Goal: Task Accomplishment & Management: Manage account settings

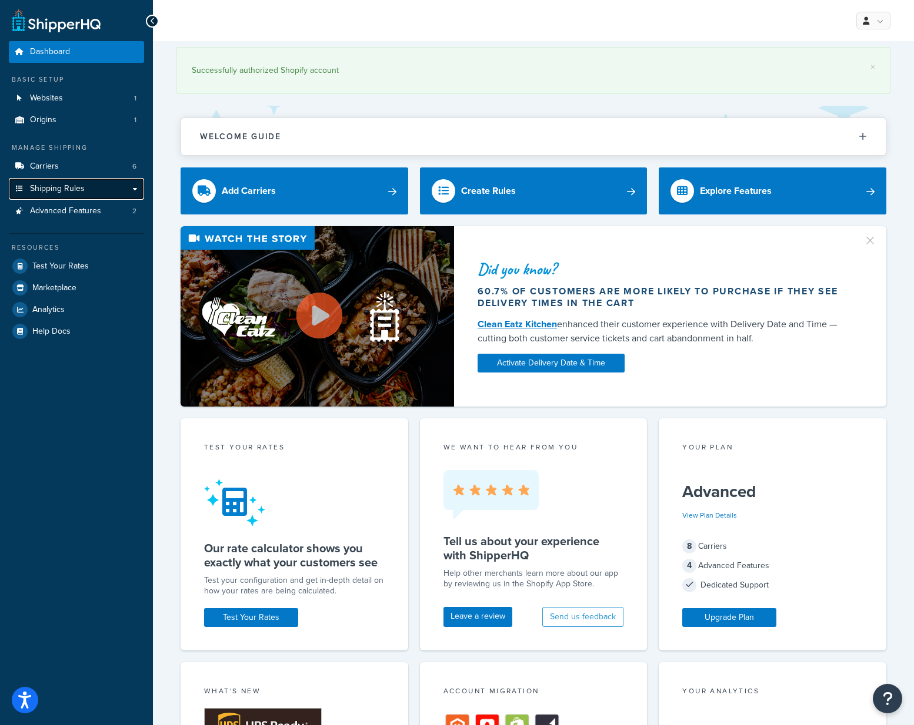
click at [84, 188] on link "Shipping Rules" at bounding box center [76, 189] width 135 height 22
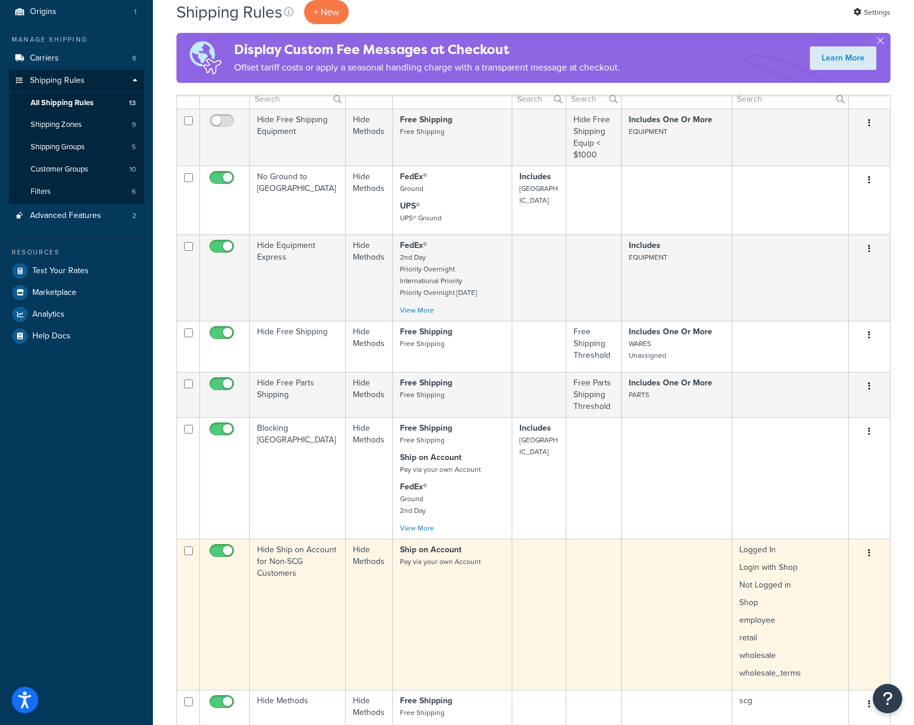
scroll to position [39, 0]
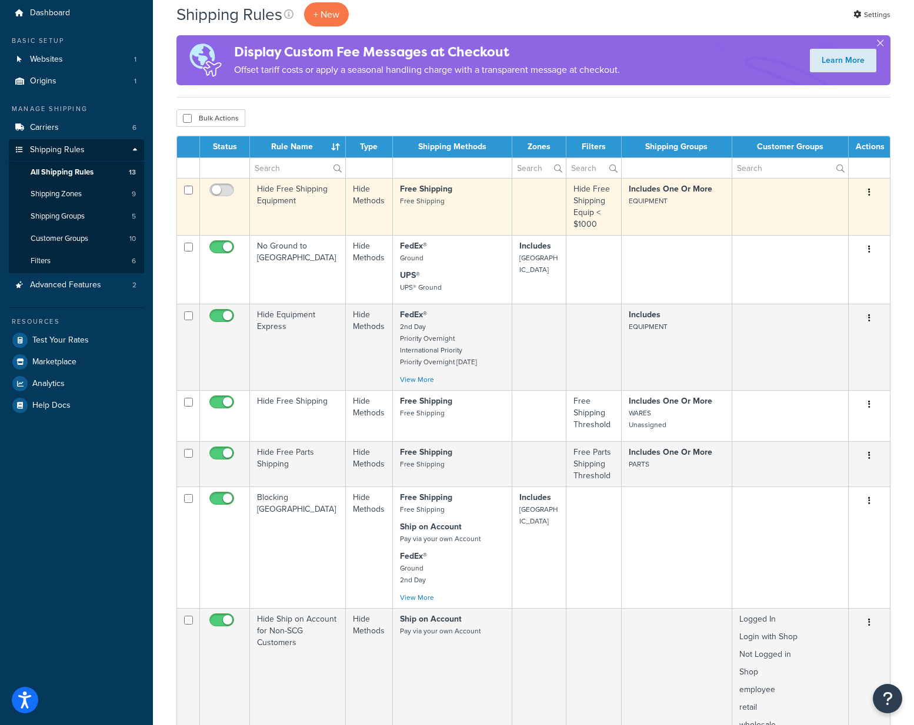
click at [285, 188] on td "Hide Free Shipping Equipment" at bounding box center [298, 206] width 96 height 57
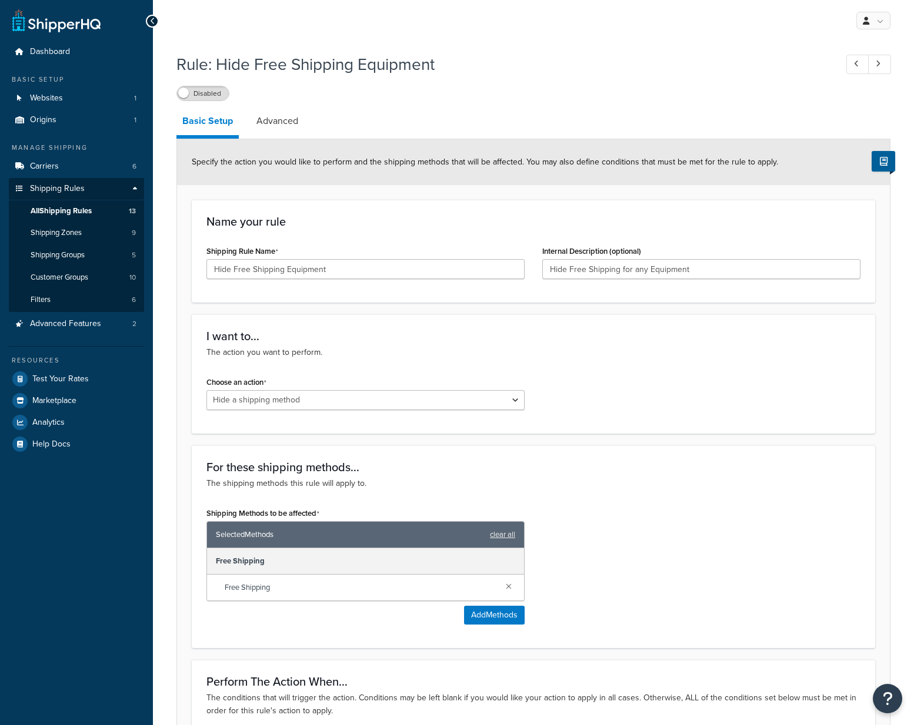
select select "HIDE"
click at [849, 69] on link at bounding box center [857, 64] width 23 height 19
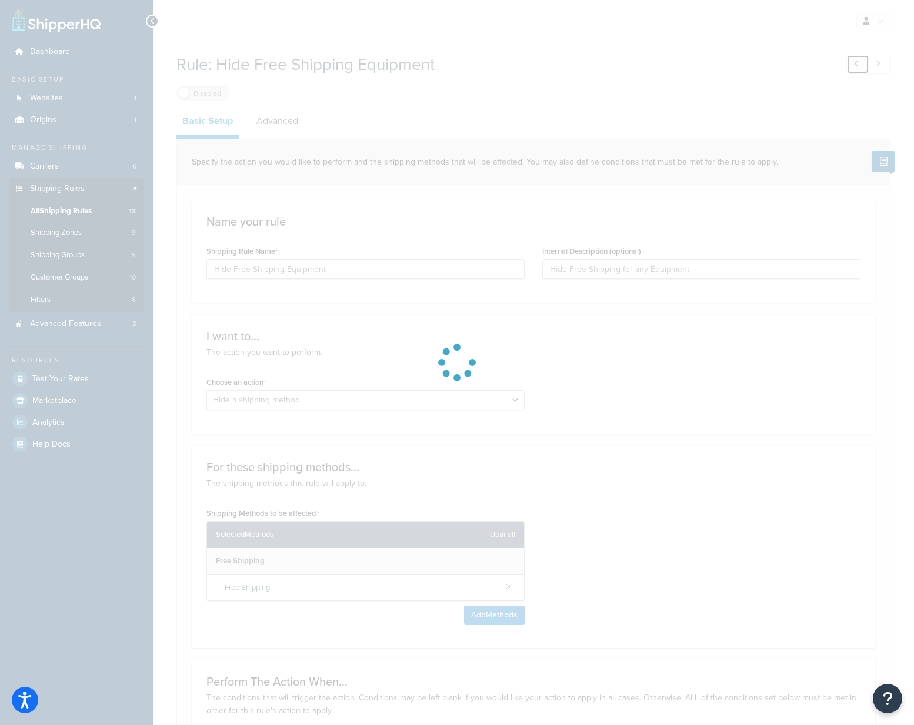
type input "Hide Free Shipping PARTS outside of [GEOGRAPHIC_DATA]"
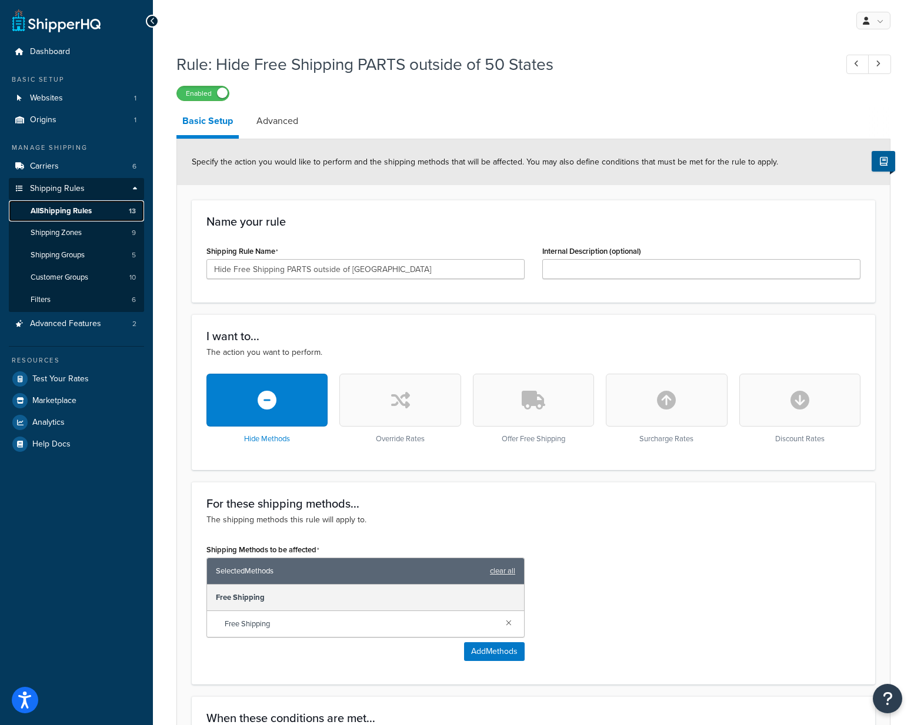
click at [57, 212] on span "All Shipping Rules" at bounding box center [61, 211] width 61 height 10
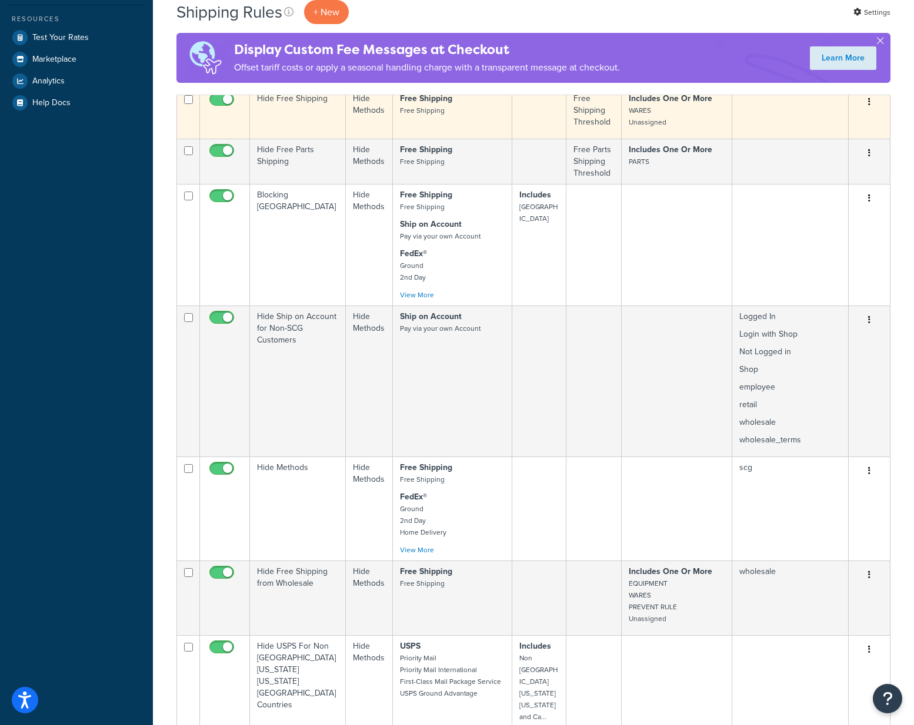
scroll to position [664, 0]
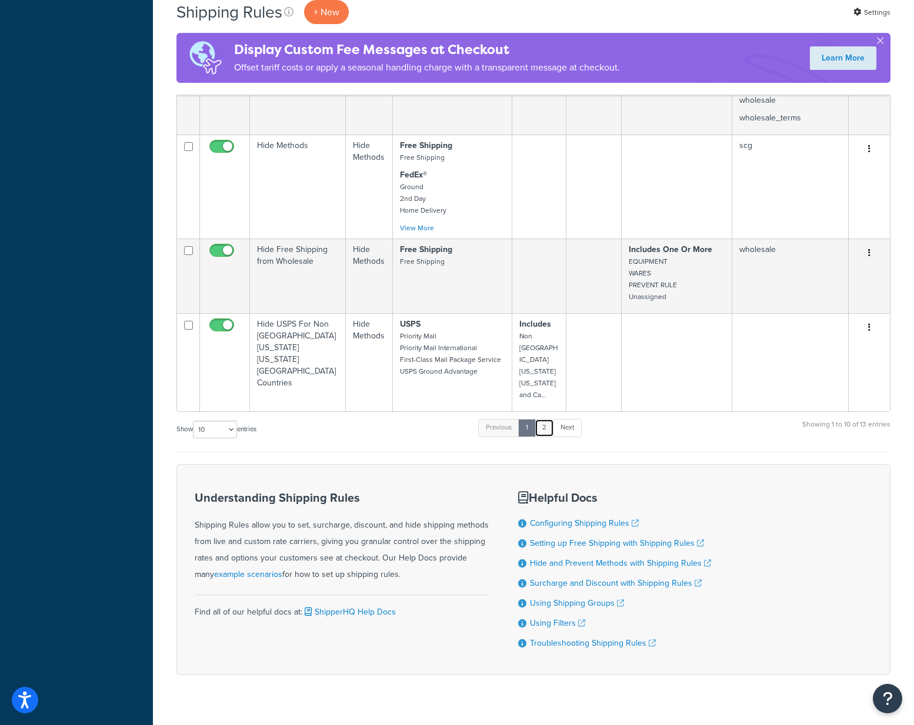
click at [545, 419] on link "2" at bounding box center [543, 428] width 19 height 18
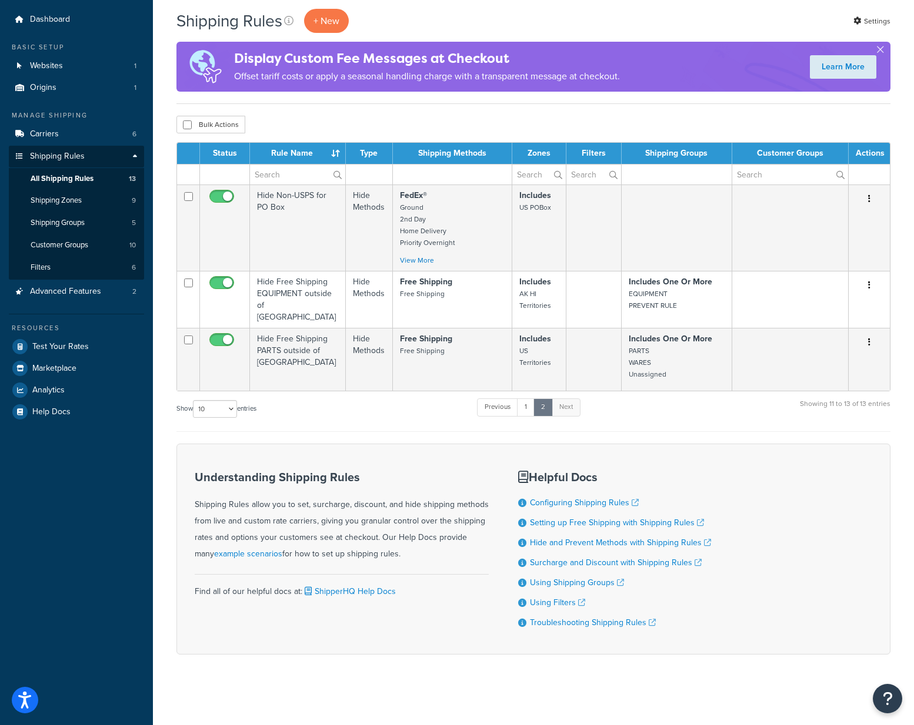
scroll to position [27, 0]
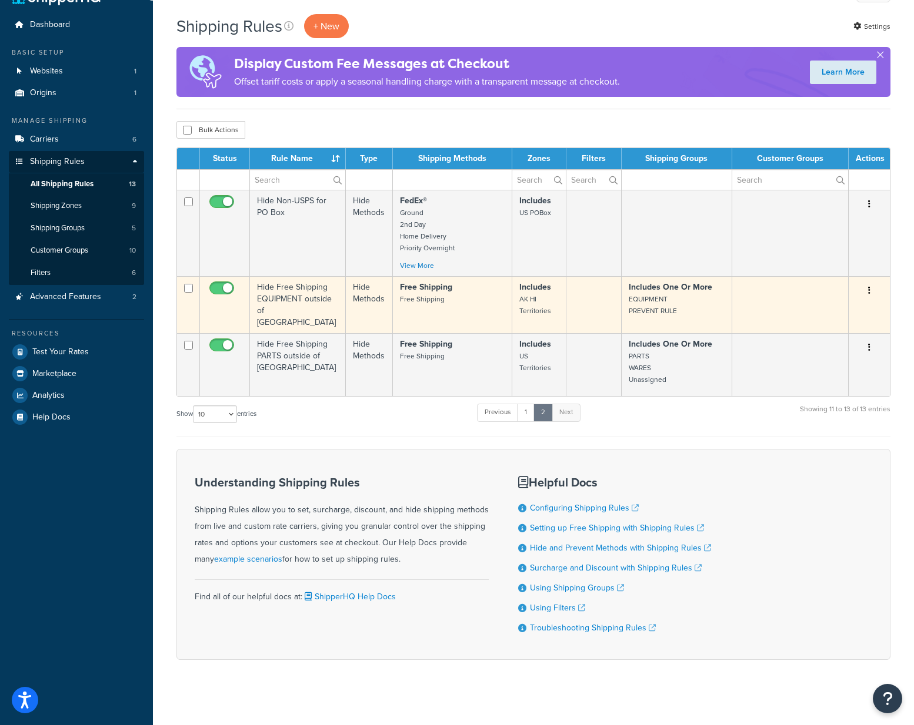
click at [322, 303] on td "Hide Free Shipping EQUIPMENT outside of 48 States" at bounding box center [298, 304] width 96 height 57
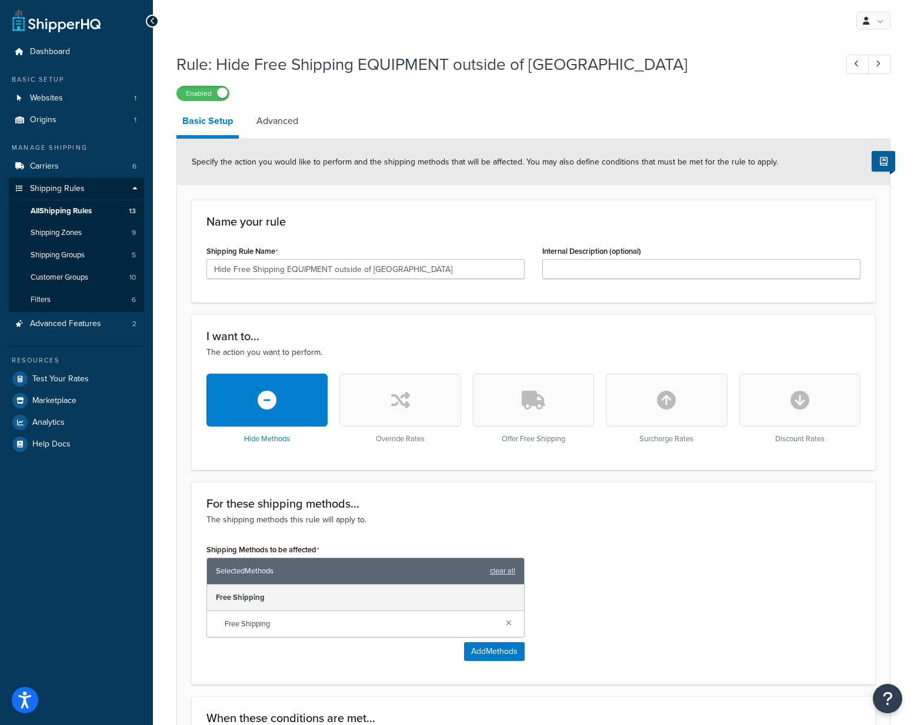
scroll to position [383, 0]
